Goal: Complete application form

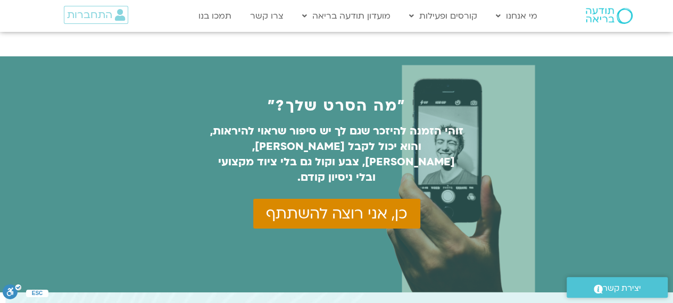
scroll to position [585, 0]
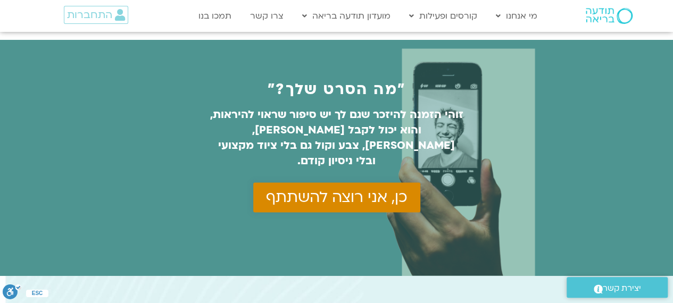
click at [364, 189] on span "כן, אני רוצה להשתתף" at bounding box center [336, 197] width 141 height 17
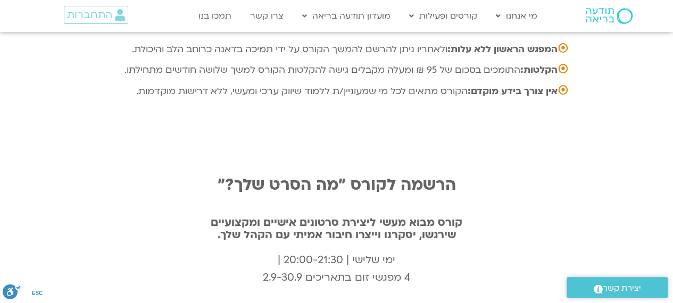
scroll to position [3538, 0]
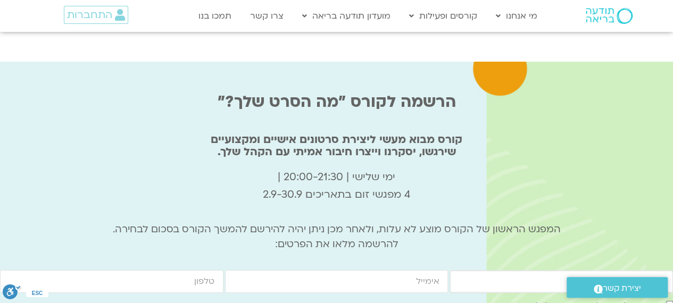
click at [491, 270] on input "firstname" at bounding box center [560, 281] width 223 height 23
type input "Leo Axta"
type input "lior.azta@gmail.com"
type input "0546655538"
click at [589, 272] on div ".st0{fill:#FFFFFF;} יצירת קשר" at bounding box center [617, 287] width 112 height 31
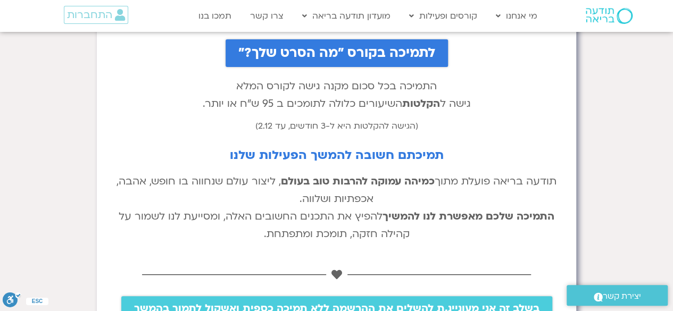
scroll to position [213, 0]
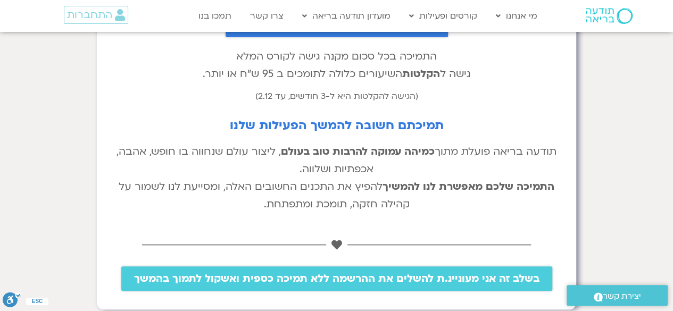
click at [413, 278] on span "בשלב זה אני מעוניינ.ת להשלים את ההרשמה ללא תמיכה כספית ואשקול לתמוך בהמשך" at bounding box center [336, 279] width 405 height 12
